Goal: Task Accomplishment & Management: Use online tool/utility

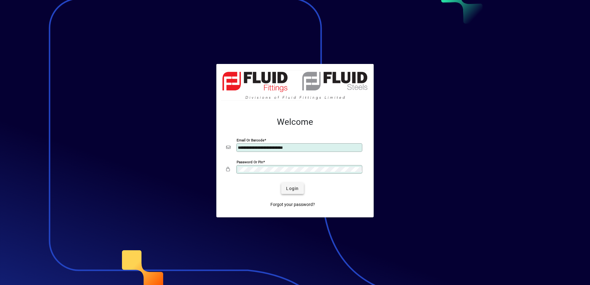
type input "**********"
click at [291, 188] on span "Login" at bounding box center [292, 188] width 13 height 6
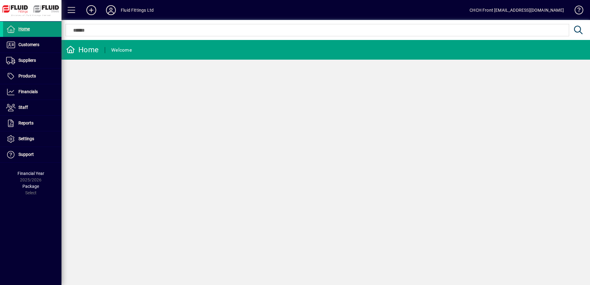
click at [46, 25] on span at bounding box center [32, 29] width 58 height 15
click at [156, 49] on mat-toolbar-row "Home Welcome" at bounding box center [325, 50] width 529 height 20
click at [49, 31] on span at bounding box center [32, 29] width 58 height 15
click at [175, 48] on mat-toolbar-row "Home Welcome" at bounding box center [325, 50] width 529 height 20
